Goal: Entertainment & Leisure: Consume media (video, audio)

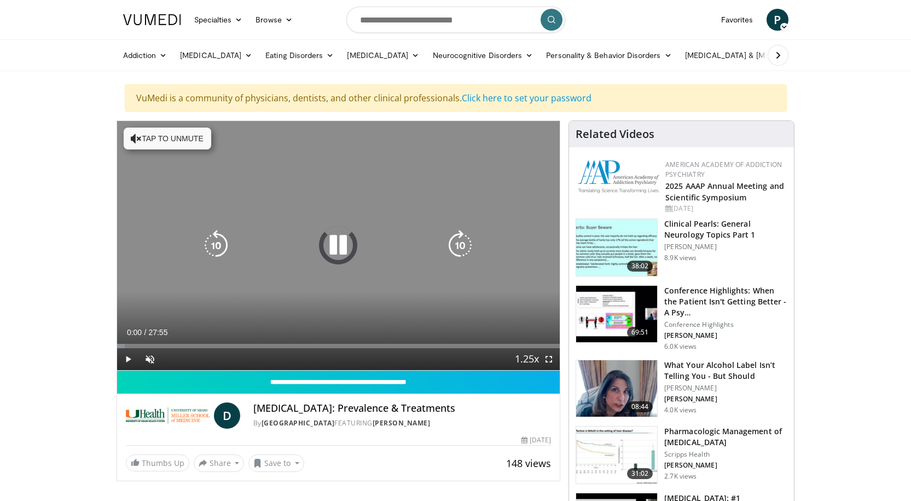
click at [172, 143] on button "Tap to unmute" at bounding box center [168, 138] width 88 height 22
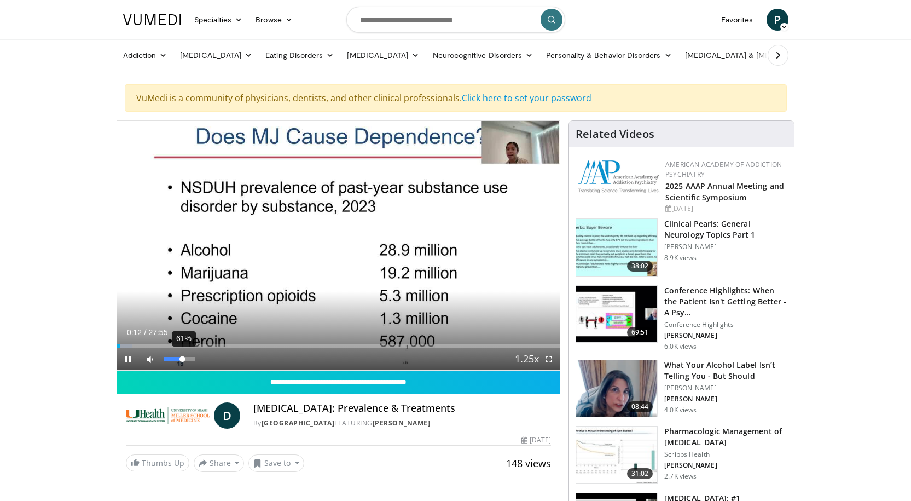
drag, startPoint x: 191, startPoint y: 357, endPoint x: 183, endPoint y: 358, distance: 8.2
click at [183, 358] on div "Volume Level" at bounding box center [173, 359] width 19 height 4
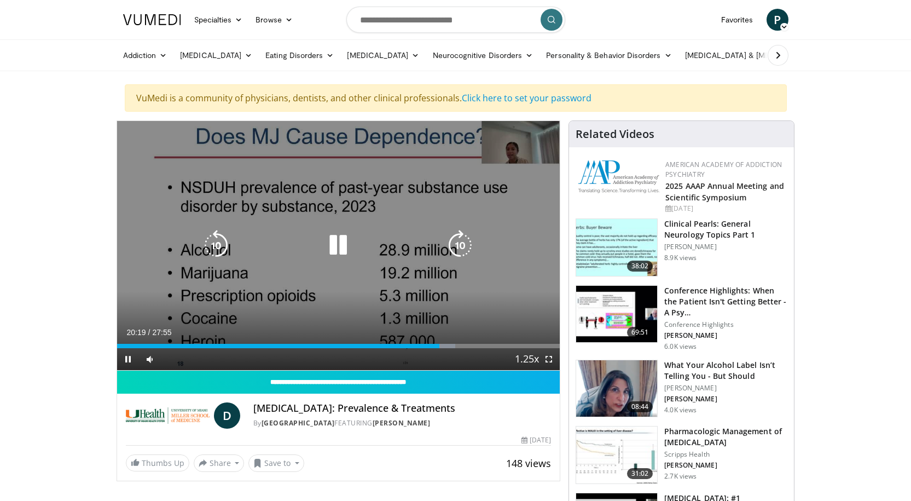
click at [335, 247] on icon "Video Player" at bounding box center [338, 245] width 31 height 31
click at [337, 244] on icon "Video Player" at bounding box center [338, 245] width 31 height 31
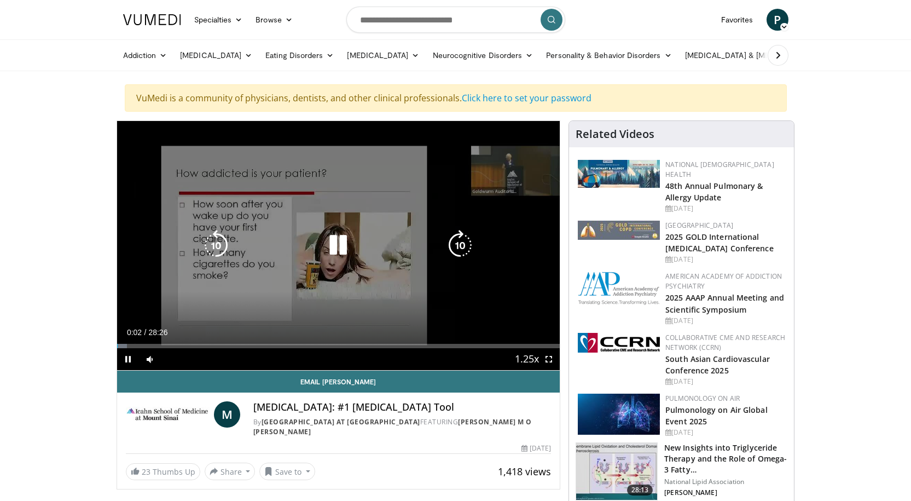
click at [333, 235] on icon "Video Player" at bounding box center [338, 245] width 31 height 31
